Goal: Task Accomplishment & Management: Use online tool/utility

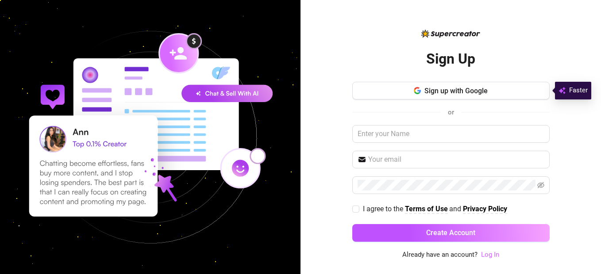
click at [492, 256] on link "Log In" at bounding box center [490, 255] width 18 height 8
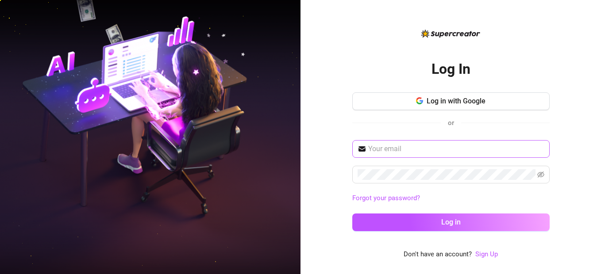
click at [405, 154] on span at bounding box center [450, 149] width 197 height 18
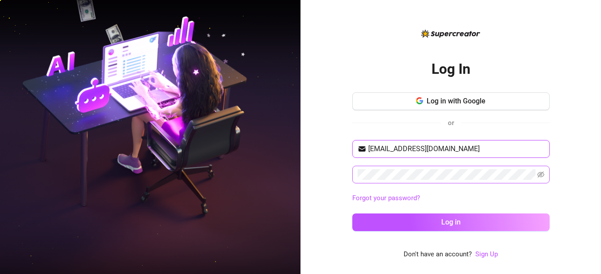
type input "[EMAIL_ADDRESS][DOMAIN_NAME]"
click at [352, 214] on button "Log in" at bounding box center [450, 223] width 197 height 18
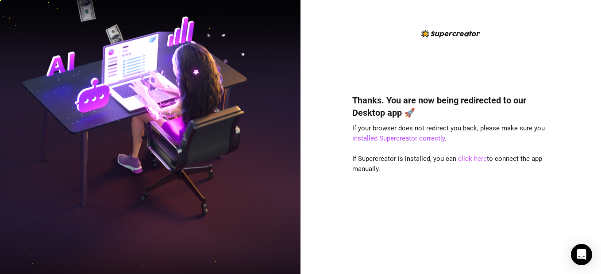
click at [469, 158] on link "click here" at bounding box center [472, 159] width 29 height 8
